Goal: Task Accomplishment & Management: Manage account settings

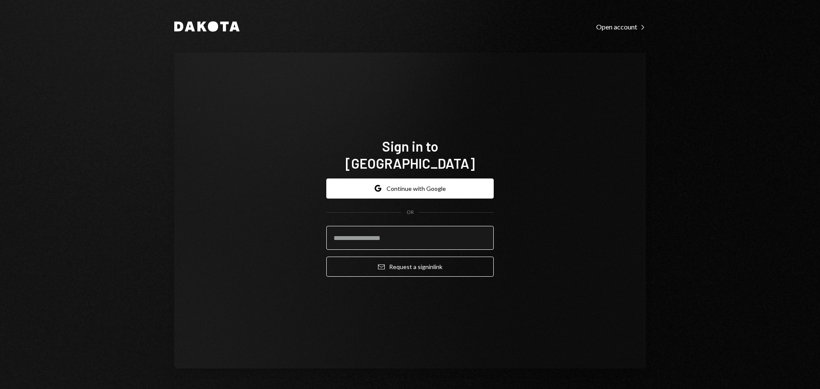
click at [384, 235] on input "email" at bounding box center [409, 238] width 167 height 24
click at [386, 229] on input "email" at bounding box center [409, 238] width 167 height 24
drag, startPoint x: 725, startPoint y: 134, endPoint x: 718, endPoint y: 139, distance: 7.9
click at [726, 135] on div "Dakota Open account Right Caret Sign in to Dakota Google Continue with Google O…" at bounding box center [410, 194] width 820 height 389
click at [348, 229] on input "email" at bounding box center [409, 238] width 167 height 24
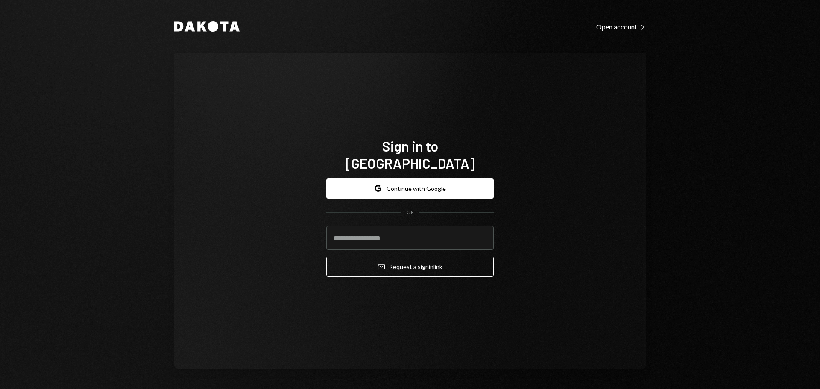
type input "**********"
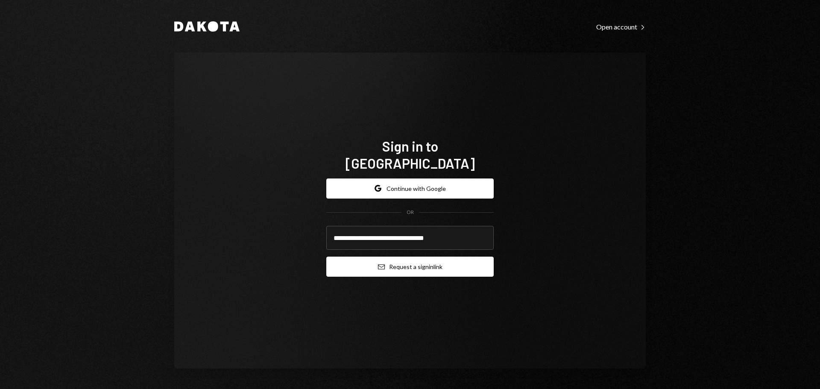
click at [369, 258] on button "Email Request a sign in link" at bounding box center [409, 267] width 167 height 20
